Goal: Information Seeking & Learning: Learn about a topic

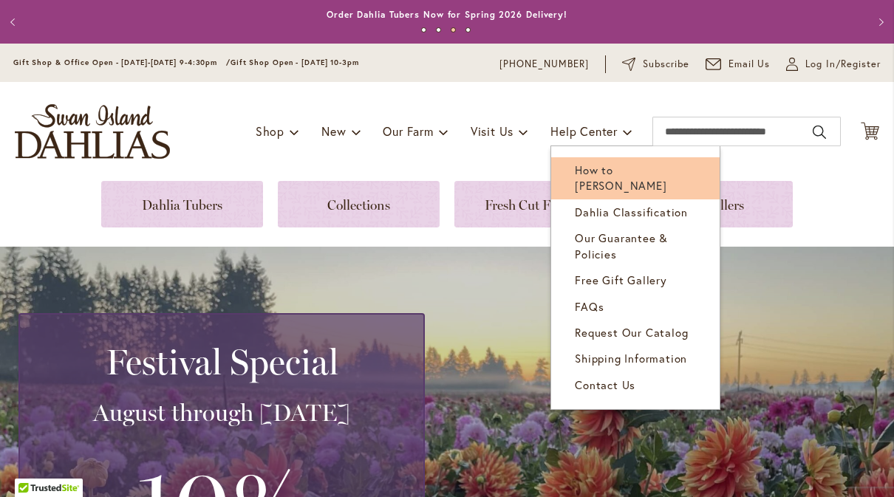
click at [590, 180] on link "How to [PERSON_NAME]" at bounding box center [635, 178] width 168 height 42
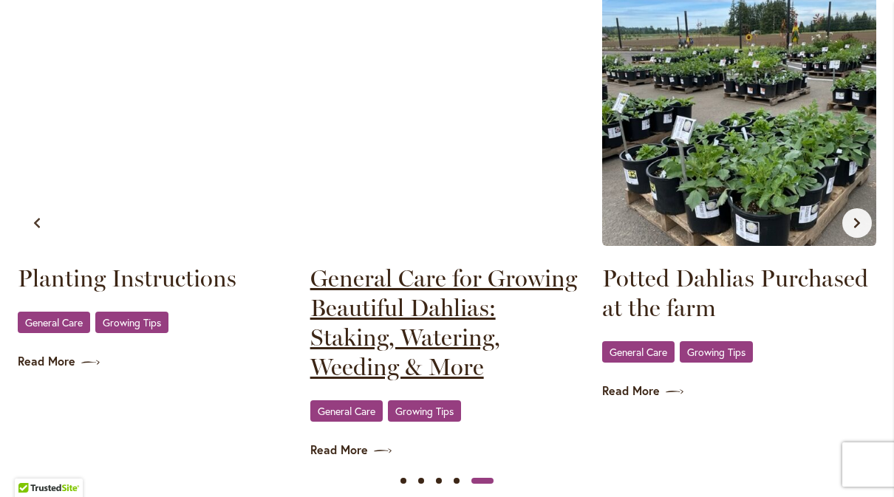
scroll to position [0, 1168]
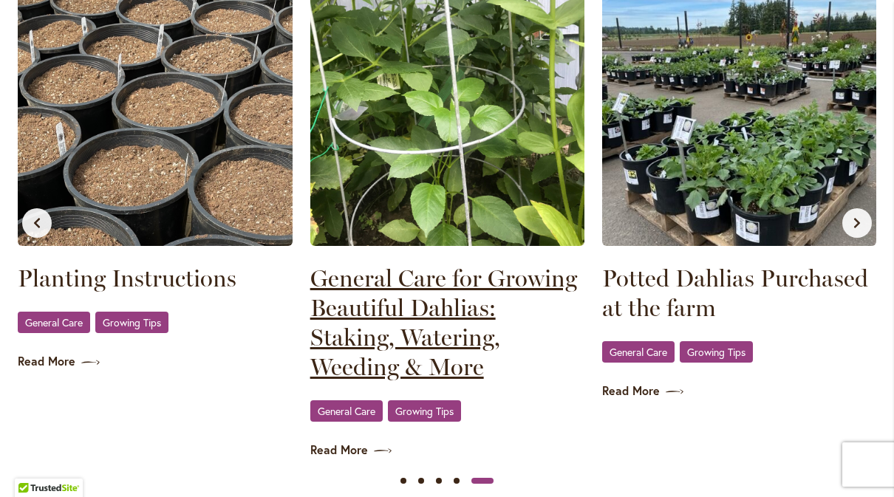
click at [398, 297] on link "General Care for Growing Beautiful Dahlias: Staking, Watering, Weeding & More" at bounding box center [447, 323] width 274 height 118
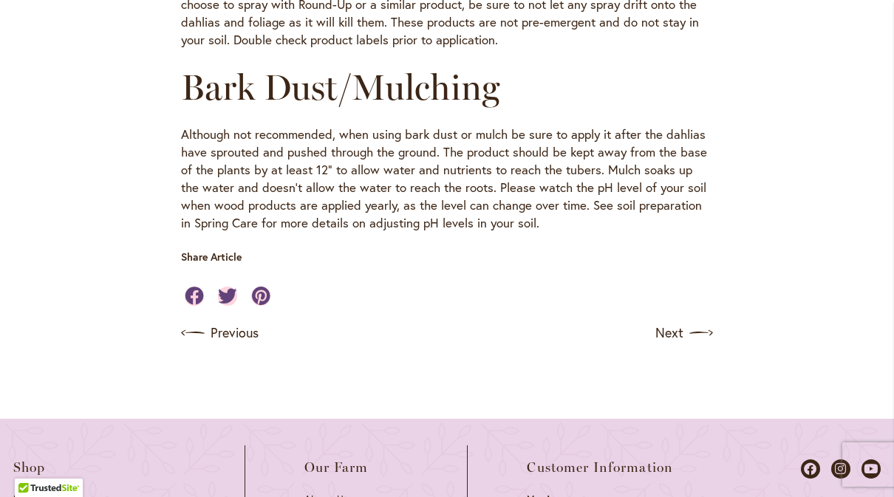
scroll to position [1767, 0]
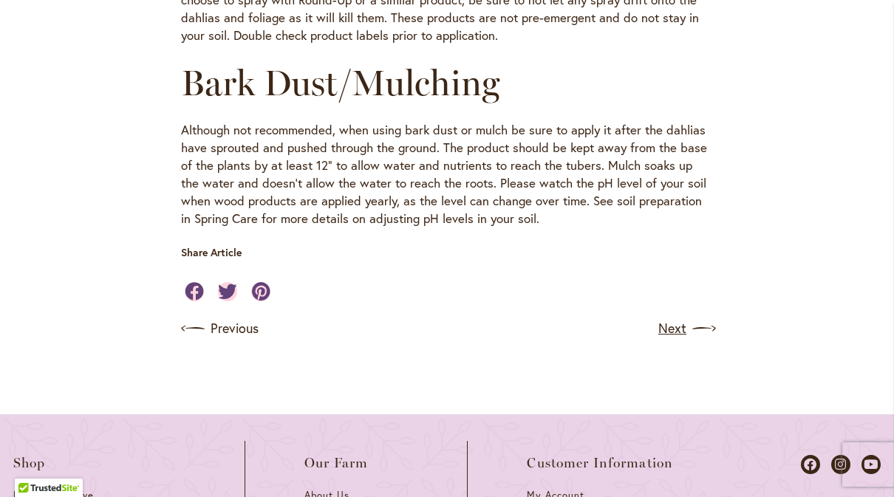
click at [669, 317] on link "Next" at bounding box center [685, 329] width 55 height 24
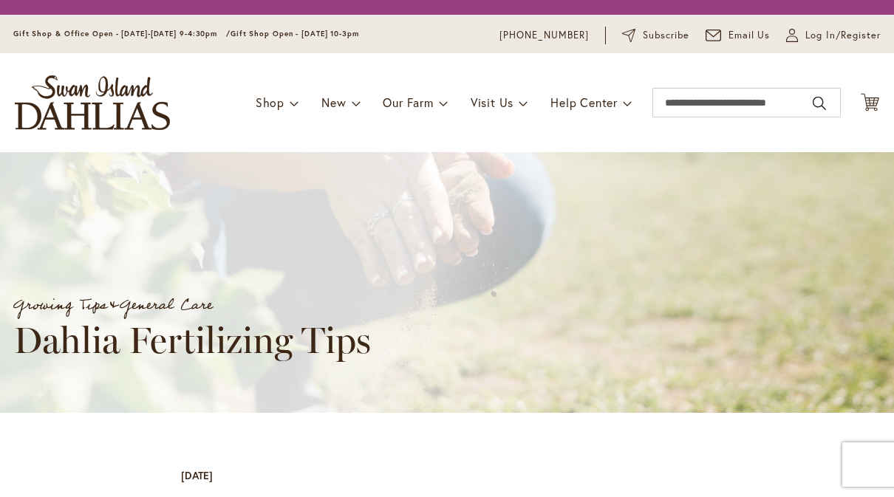
click at [669, 273] on div "Growing Tips & General Care Dahlia Fertilizing Tips" at bounding box center [460, 282] width 894 height 157
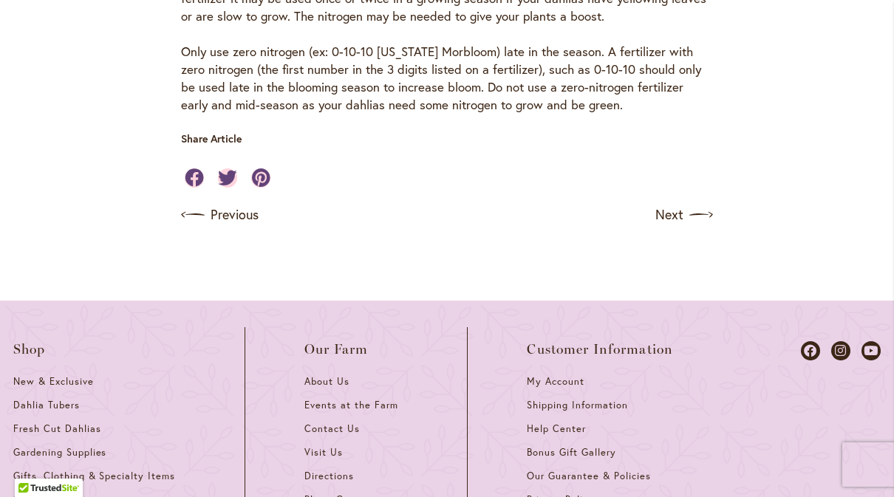
scroll to position [1605, 0]
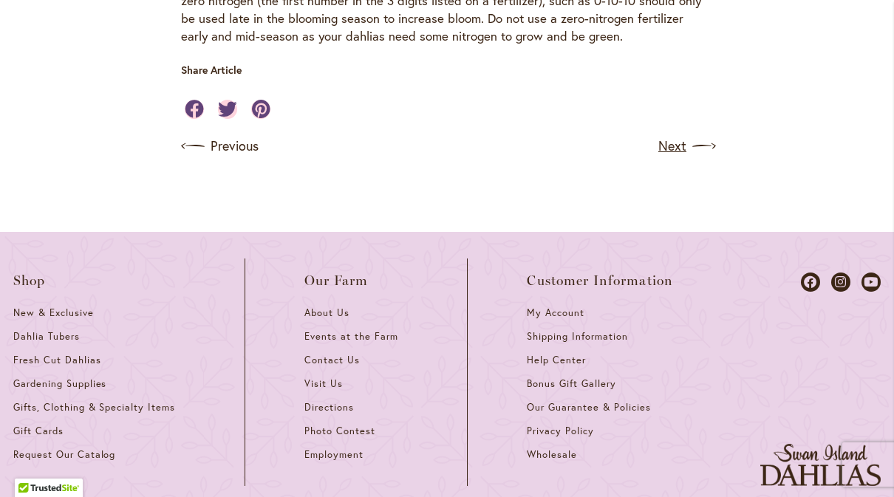
click at [684, 154] on link "Next" at bounding box center [685, 146] width 55 height 24
click at [673, 158] on link "Next" at bounding box center [685, 146] width 55 height 24
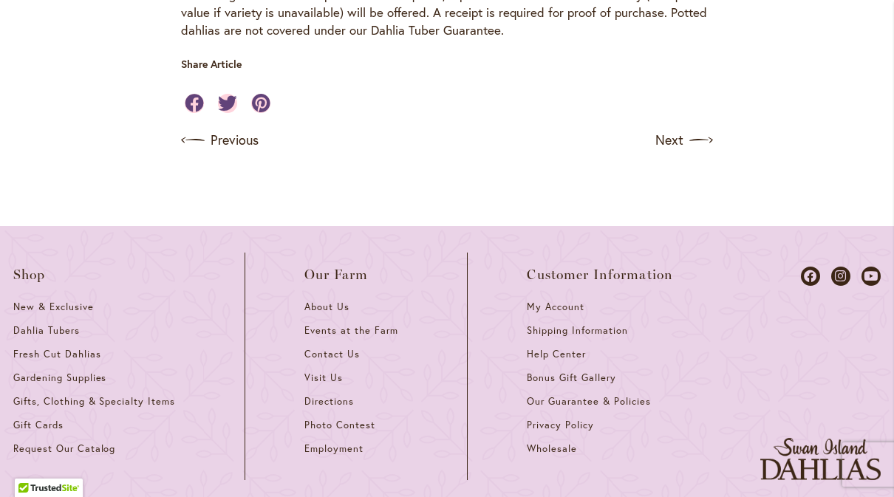
scroll to position [1203, 0]
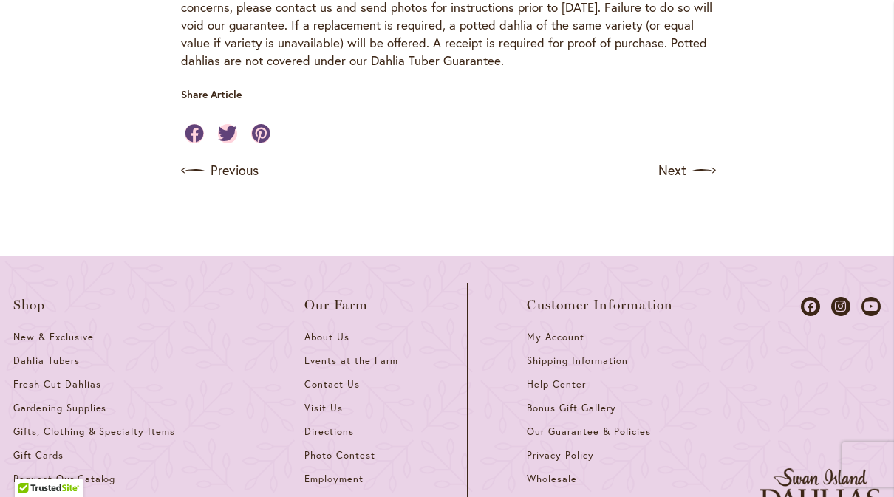
click at [668, 159] on link "Next" at bounding box center [685, 171] width 55 height 24
click at [673, 161] on link "Next" at bounding box center [685, 171] width 55 height 24
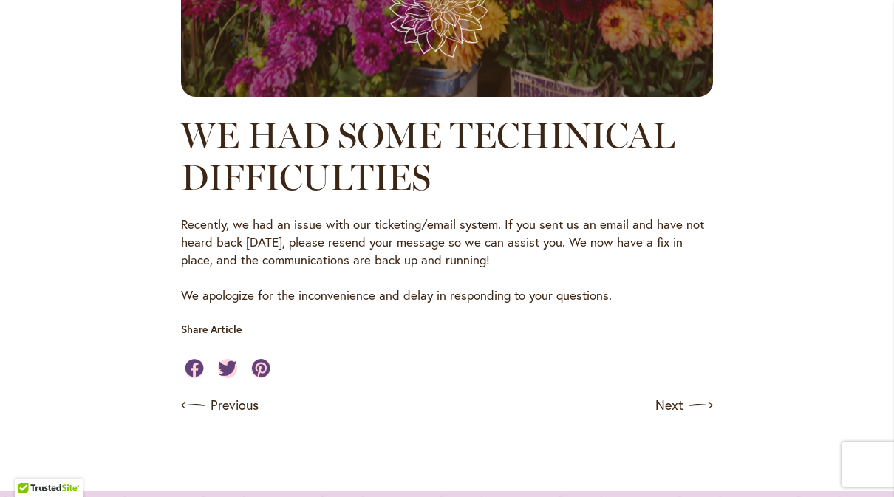
scroll to position [1005, 0]
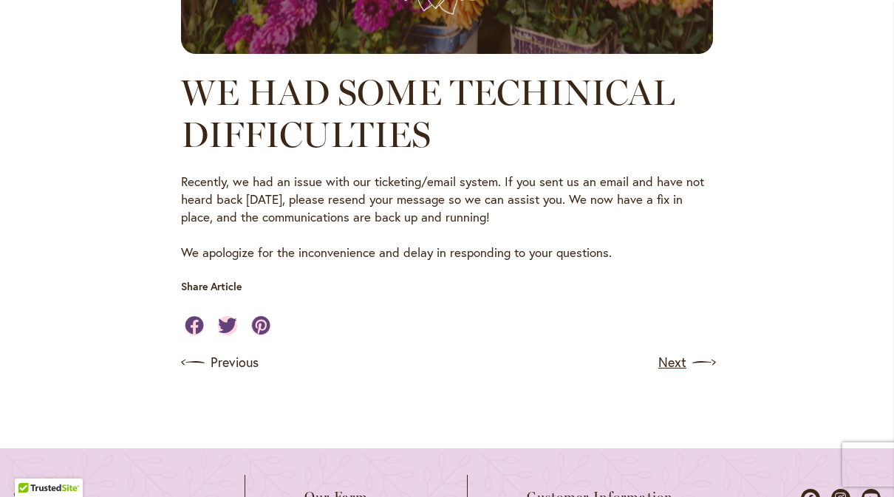
click at [673, 360] on link "Next" at bounding box center [685, 363] width 55 height 24
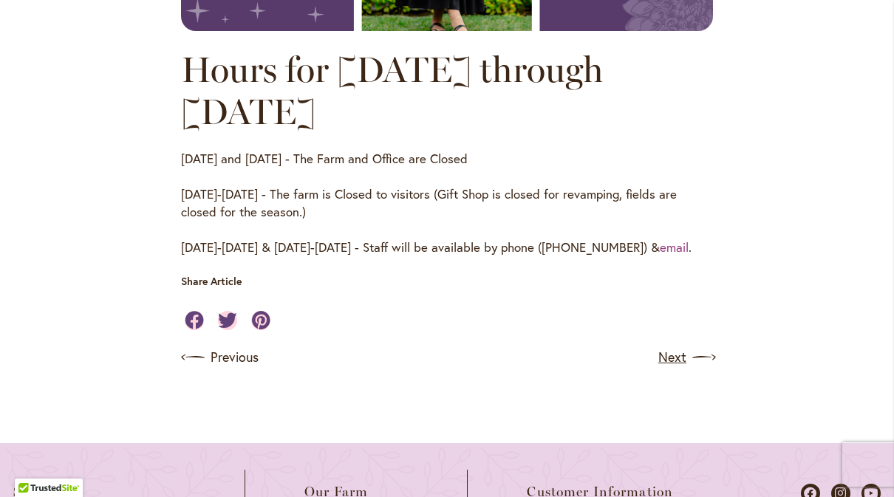
scroll to position [1029, 0]
click at [669, 355] on link "Next" at bounding box center [685, 357] width 55 height 24
click at [670, 355] on link "Next" at bounding box center [685, 357] width 55 height 24
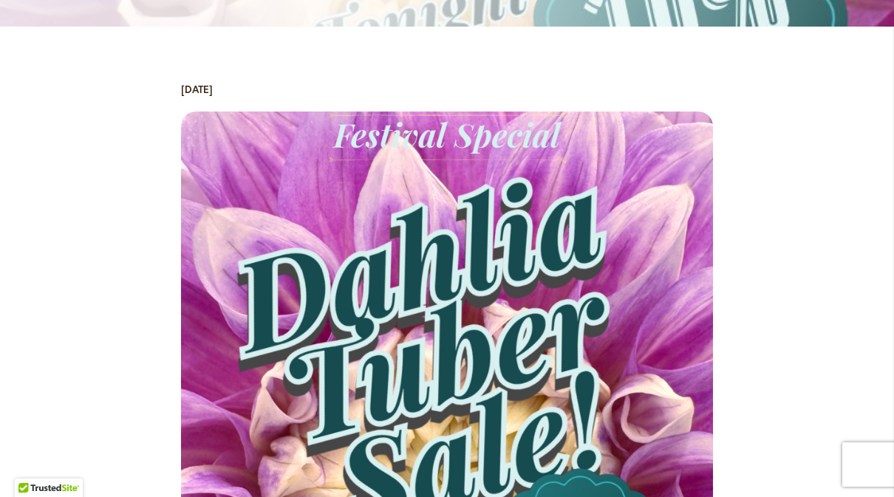
scroll to position [457, 0]
